Goal: Task Accomplishment & Management: Use online tool/utility

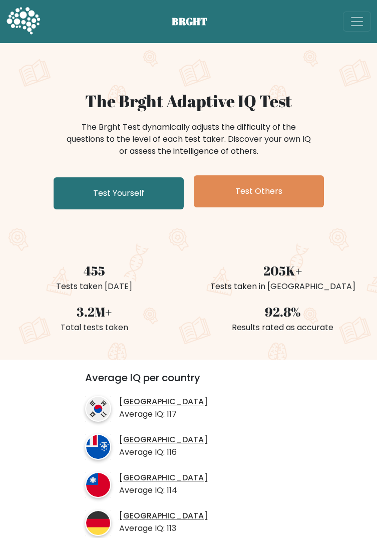
click at [153, 194] on link "Test Yourself" at bounding box center [119, 193] width 130 height 32
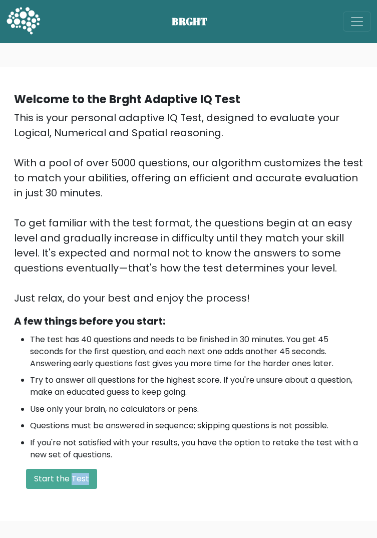
click at [176, 500] on div "Welcome to the Brght Adaptive IQ Test This is your personal adaptive IQ Test, d…" at bounding box center [188, 294] width 365 height 422
click at [75, 487] on button "Start the Test" at bounding box center [61, 479] width 71 height 20
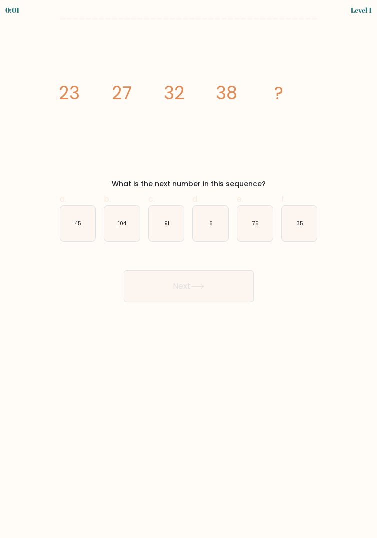
click at [315, 241] on icon "35" at bounding box center [300, 224] width 36 height 36
click at [189, 269] on input "f. 35" at bounding box center [189, 272] width 1 height 7
radio input "true"
